Goal: Task Accomplishment & Management: Complete application form

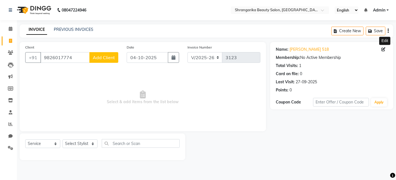
select select "5168"
select select "service"
click at [68, 57] on input "9826017774" at bounding box center [64, 57] width 49 height 11
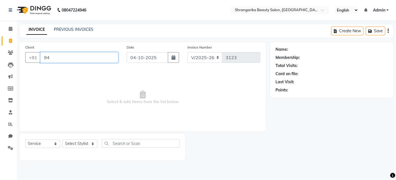
type input "4"
click at [89, 57] on input "4" at bounding box center [79, 57] width 78 height 11
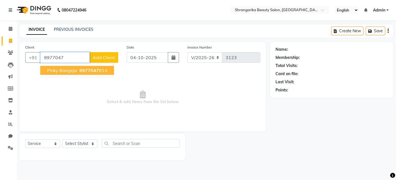
click at [81, 68] on span "9977047" at bounding box center [89, 71] width 20 height 6
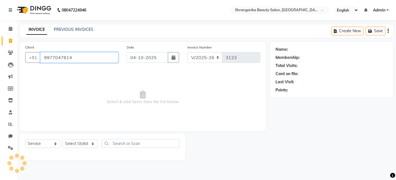
type input "9977047814"
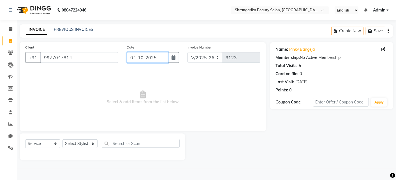
click at [144, 59] on input "04-10-2025" at bounding box center [147, 57] width 41 height 11
select select "10"
select select "2025"
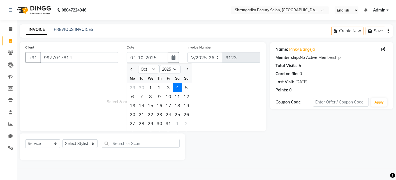
drag, startPoint x: 98, startPoint y: 91, endPoint x: 74, endPoint y: 113, distance: 31.5
click at [74, 113] on span "Select & add items from the list below" at bounding box center [142, 98] width 235 height 56
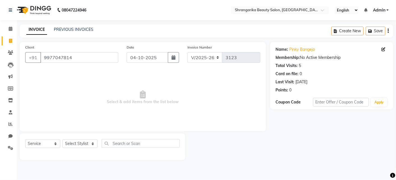
click at [74, 113] on span "Select & add items from the list below" at bounding box center [142, 98] width 235 height 56
click at [384, 47] on span at bounding box center [385, 50] width 6 height 6
click at [383, 49] on icon at bounding box center [384, 49] width 4 height 4
select select "[DEMOGRAPHIC_DATA]"
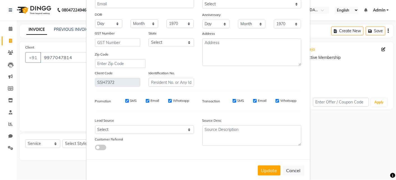
scroll to position [68, 0]
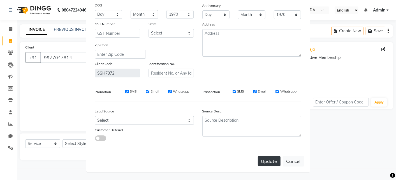
type input "bangeja 519"
click at [265, 161] on button "Update" at bounding box center [269, 161] width 23 height 10
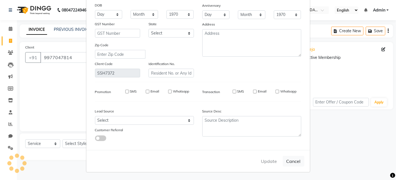
select select
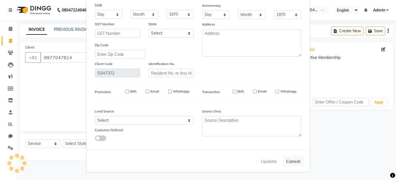
select select
checkbox input "false"
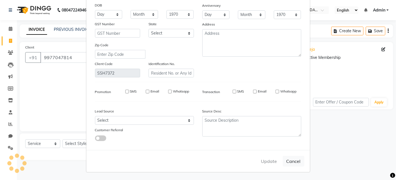
checkbox input "false"
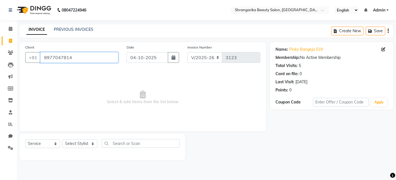
click at [84, 59] on input "9977047814" at bounding box center [79, 57] width 78 height 11
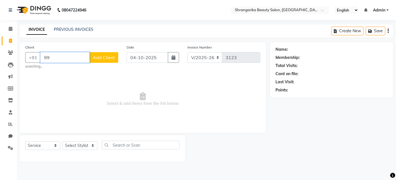
type input "9"
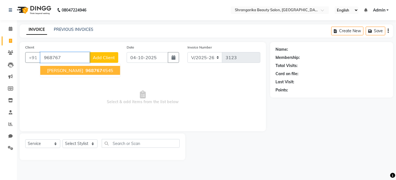
click at [85, 70] on span "968767" at bounding box center [93, 71] width 17 height 6
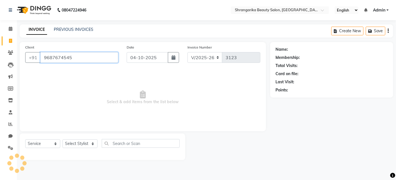
type input "9687674545"
